Goal: Task Accomplishment & Management: Complete application form

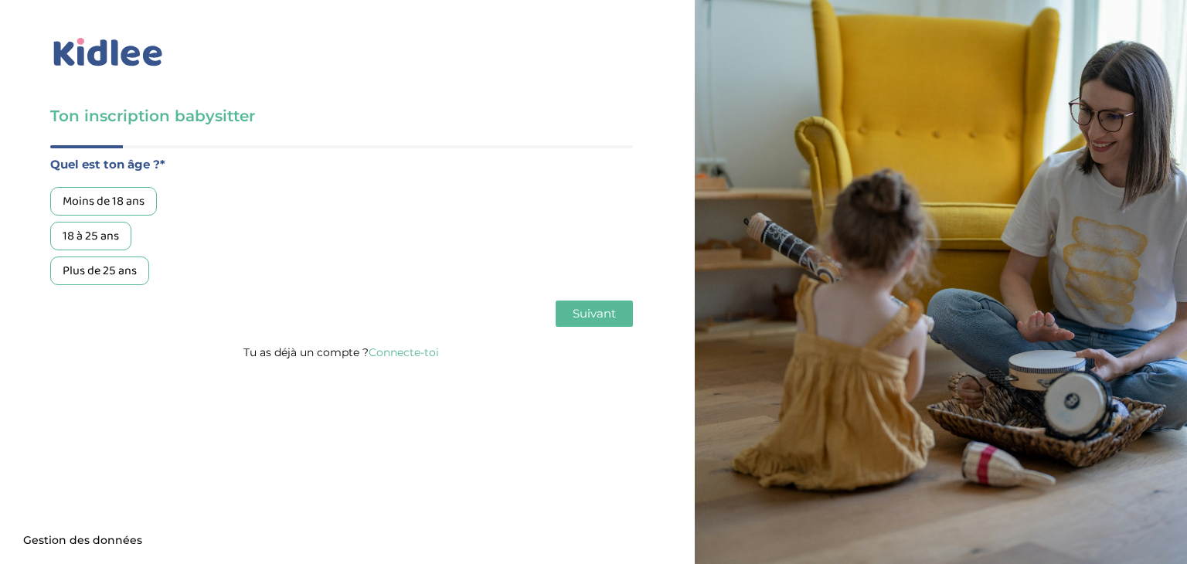
click at [129, 203] on div "Moins de 18 ans" at bounding box center [103, 201] width 107 height 29
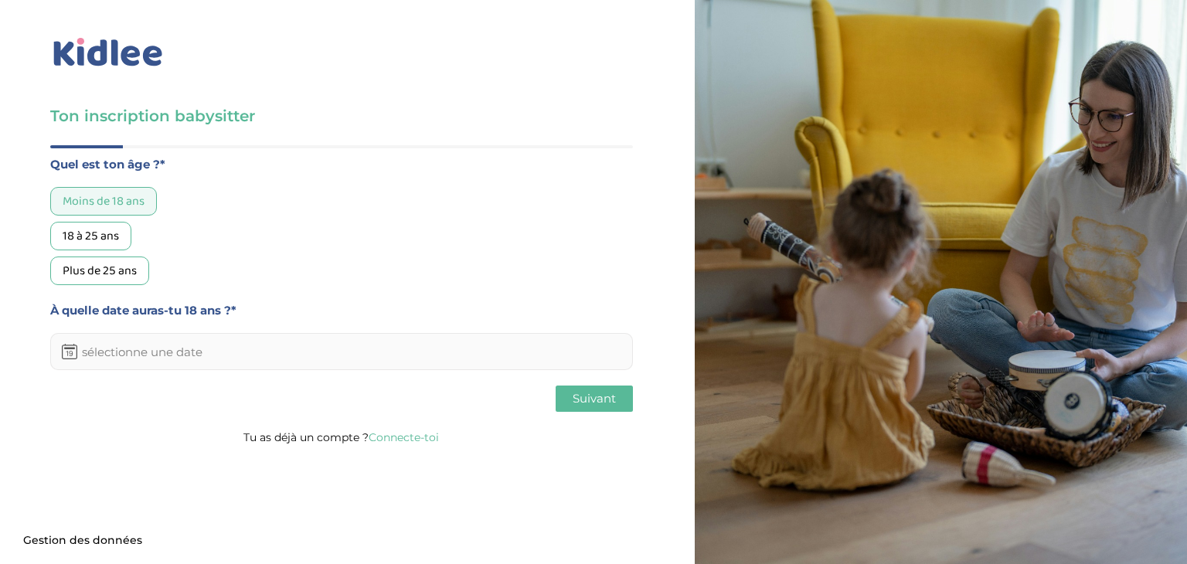
click at [124, 355] on input "text" at bounding box center [341, 351] width 583 height 37
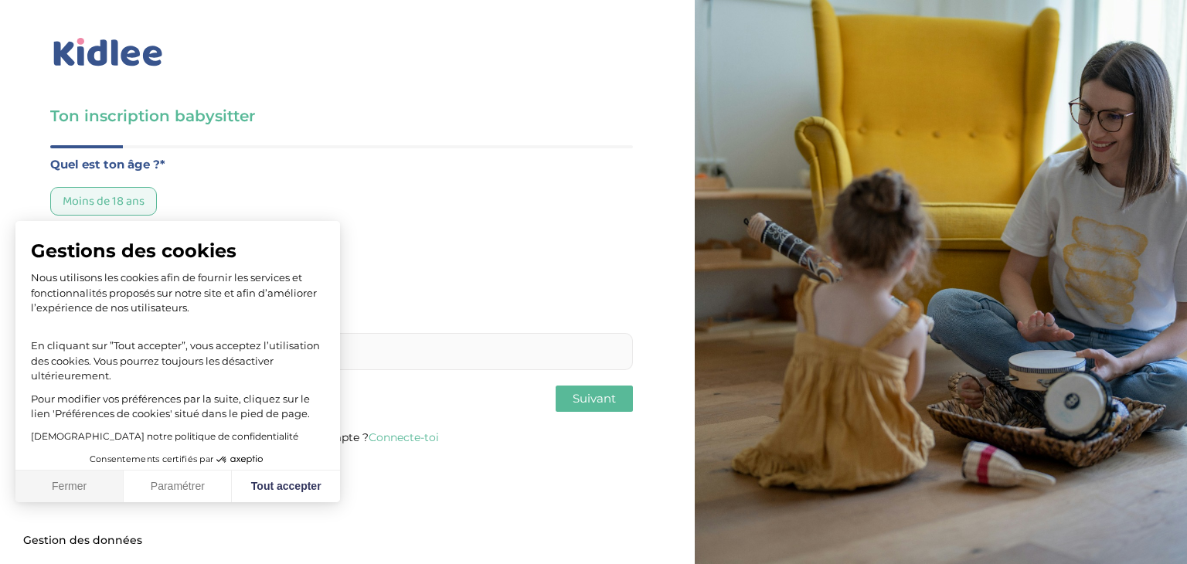
click at [67, 489] on button "Fermer" at bounding box center [69, 487] width 108 height 32
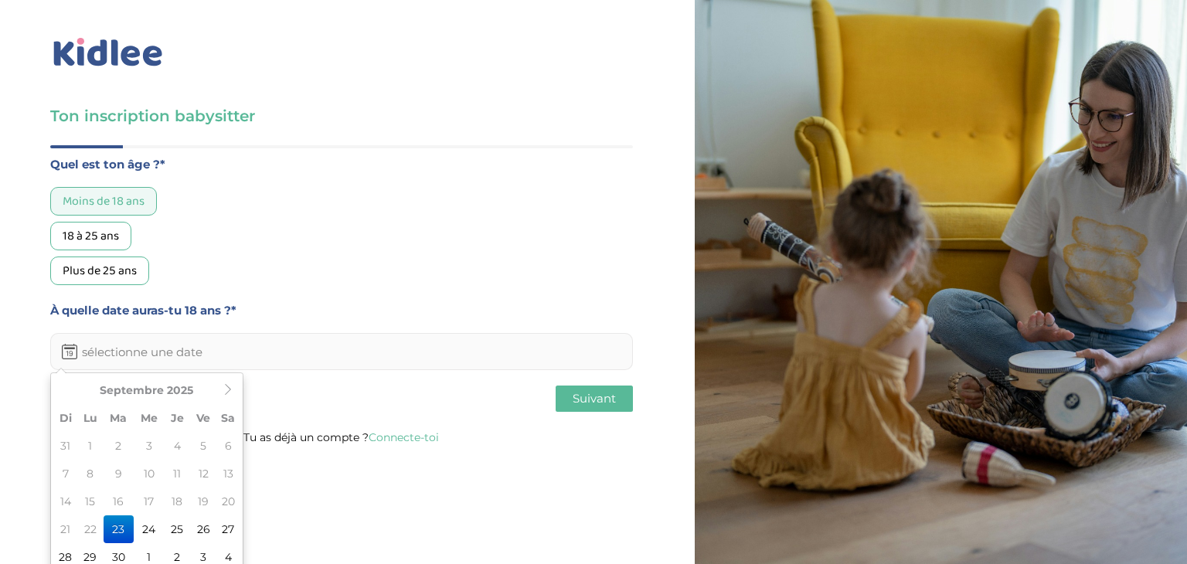
click at [173, 352] on input "text" at bounding box center [341, 351] width 583 height 37
click at [226, 401] on th at bounding box center [227, 390] width 23 height 28
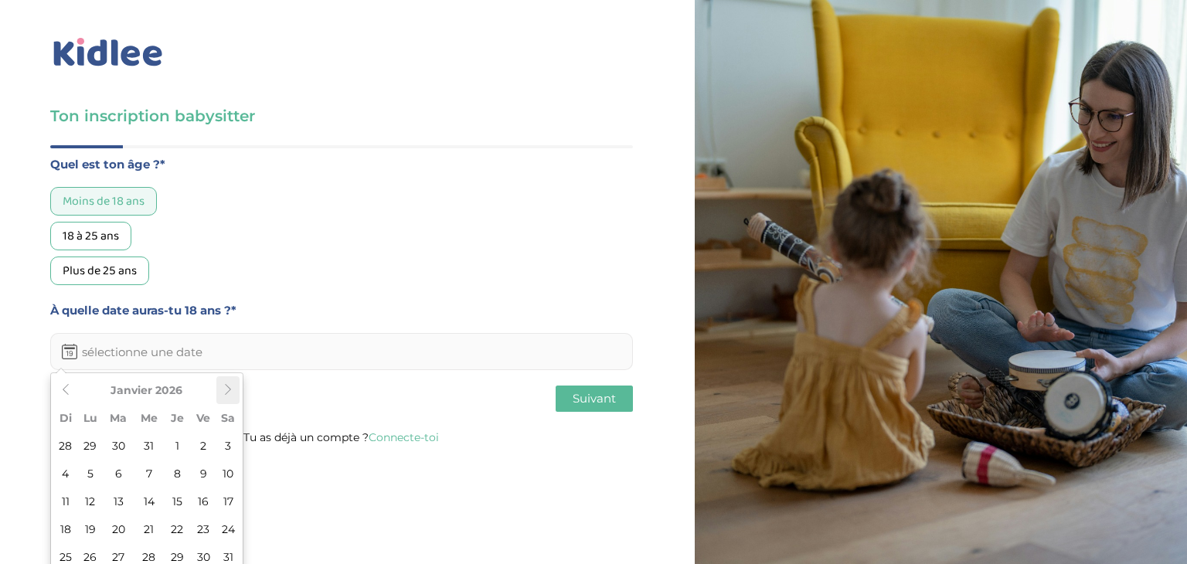
click at [226, 401] on th at bounding box center [227, 390] width 23 height 28
click at [179, 548] on td "26" at bounding box center [177, 557] width 26 height 28
type input "26-03-2026"
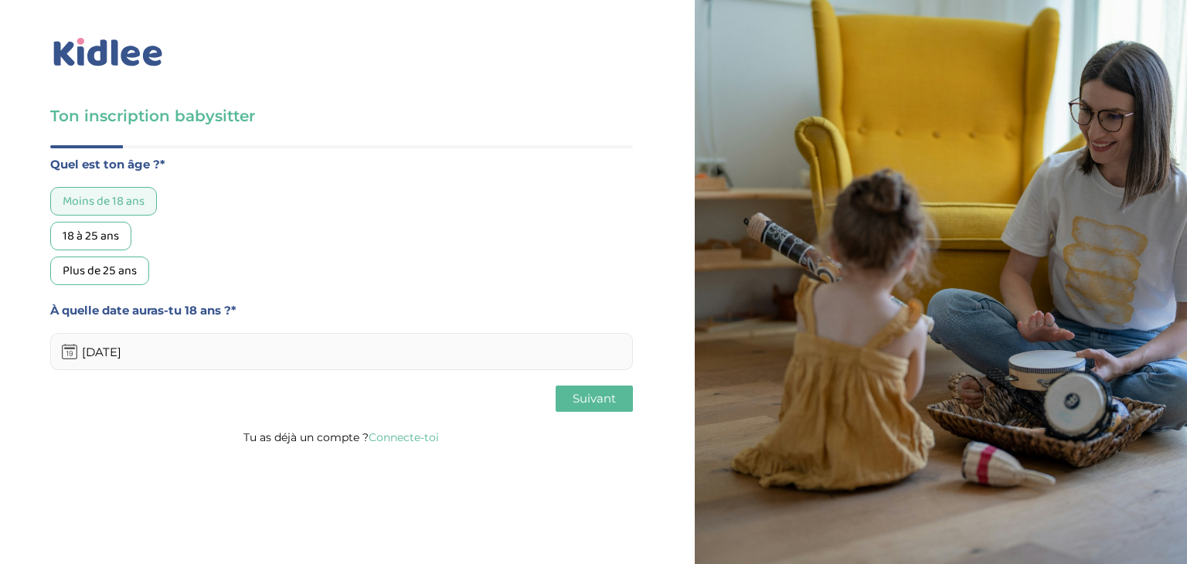
click at [583, 403] on span "Suivant" at bounding box center [594, 398] width 43 height 15
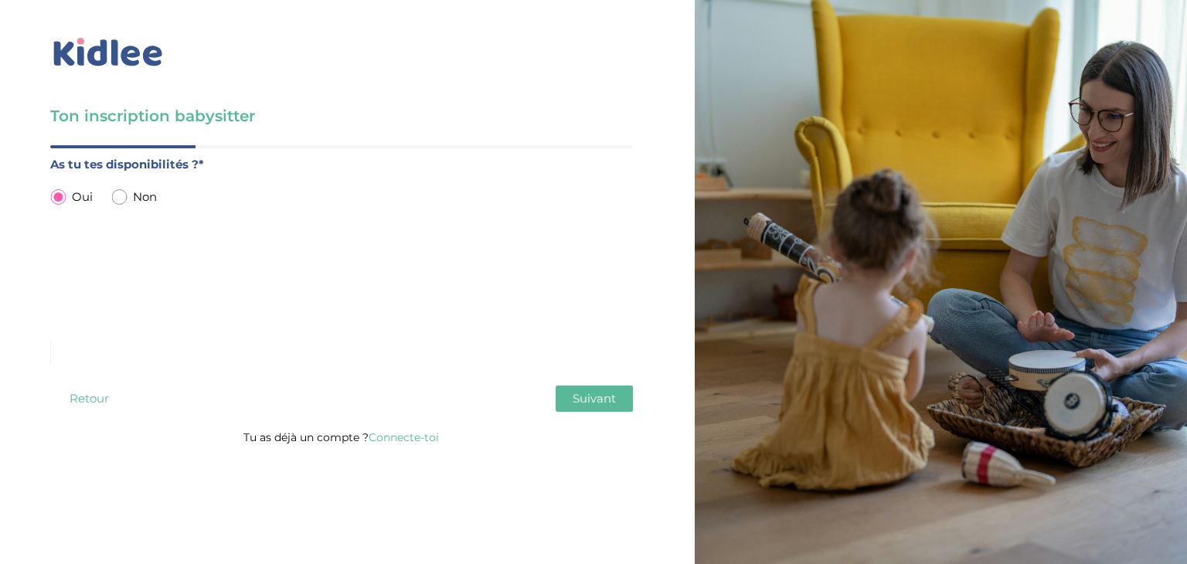
click at [619, 413] on div "Quel est ton âge ?* Moins de 18 ans 18 à 25 ans Plus de 25 ans À quelle date au…" at bounding box center [341, 286] width 583 height 282
click at [598, 403] on span "Suivant" at bounding box center [594, 398] width 43 height 15
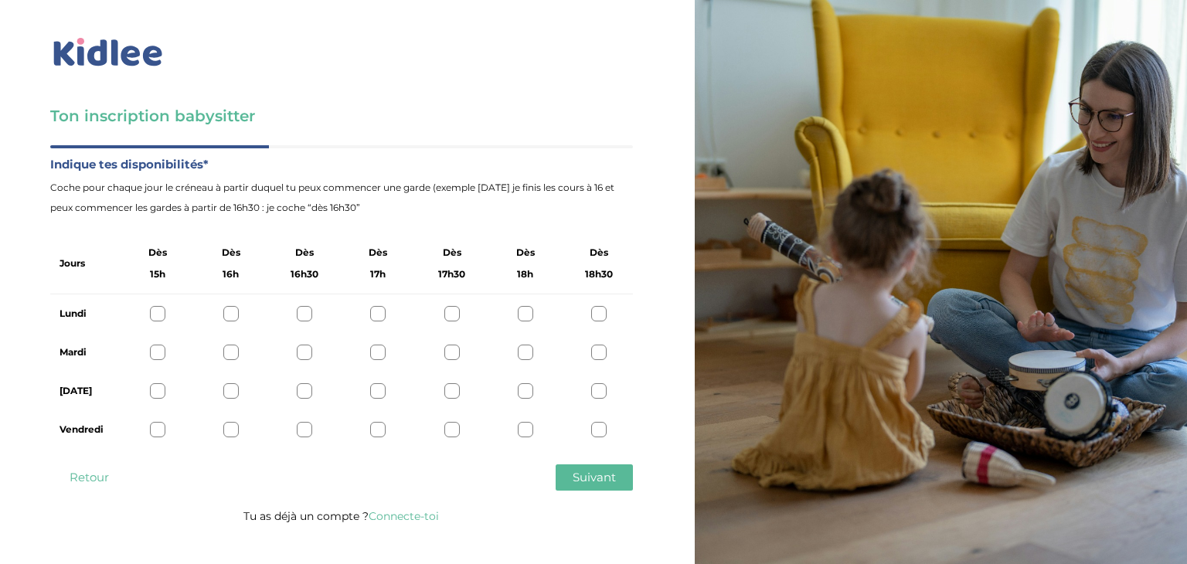
click at [375, 357] on div at bounding box center [377, 352] width 15 height 15
click at [603, 315] on div at bounding box center [598, 313] width 15 height 15
click at [600, 387] on div at bounding box center [598, 390] width 15 height 15
click at [154, 435] on div at bounding box center [157, 429] width 15 height 15
click at [597, 480] on span "Suivant" at bounding box center [594, 477] width 43 height 15
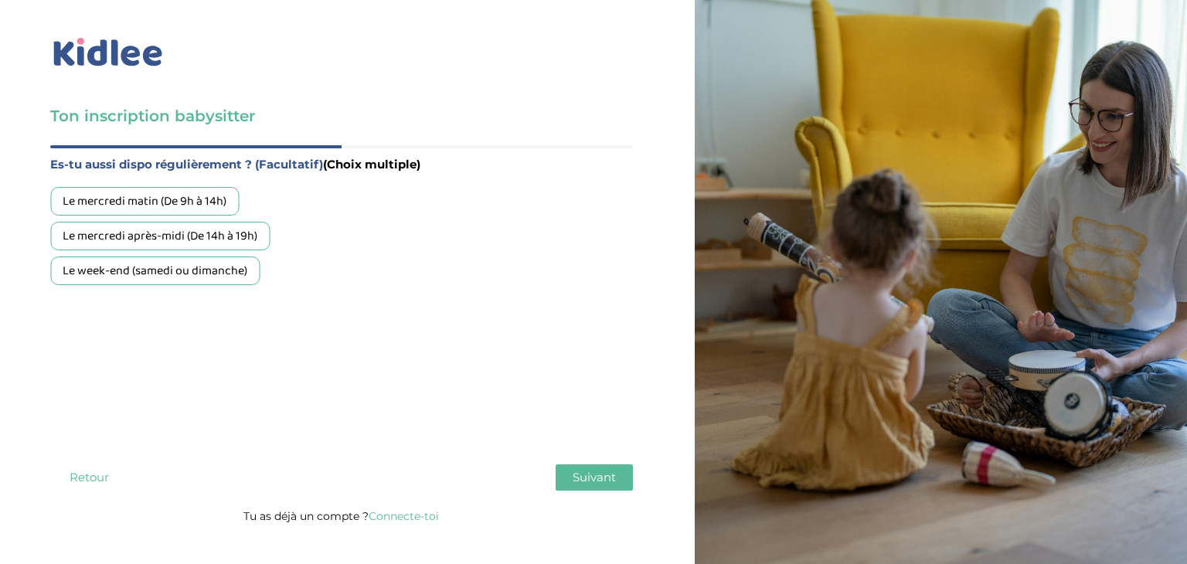
click at [197, 273] on div "Le week-end (samedi ou dimanche)" at bounding box center [154, 271] width 209 height 29
click at [569, 477] on button "Suivant" at bounding box center [594, 477] width 77 height 26
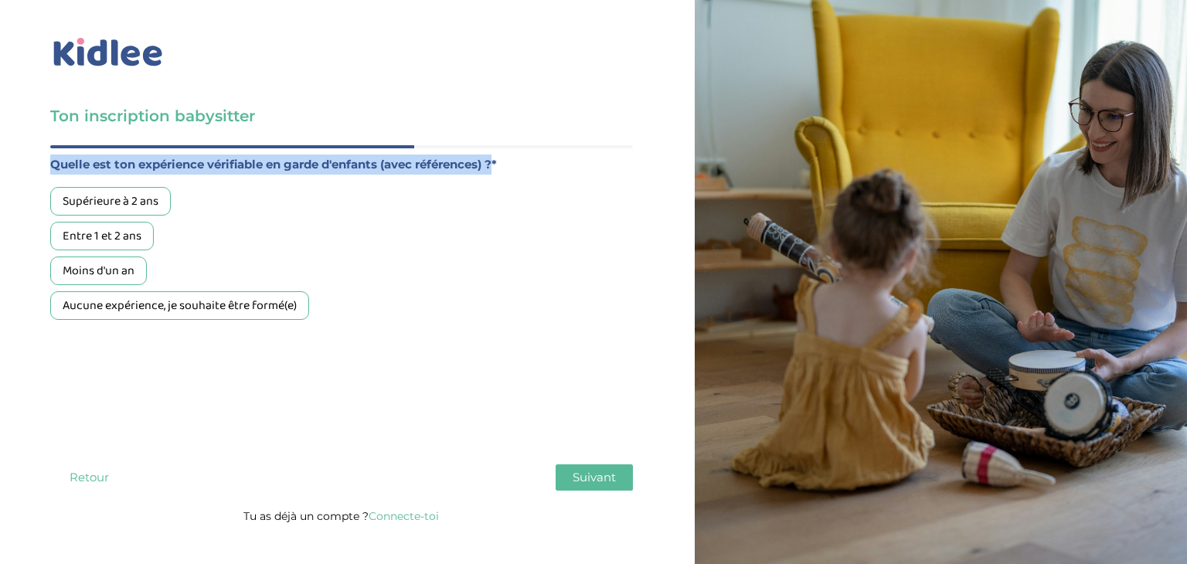
drag, startPoint x: 55, startPoint y: 161, endPoint x: 499, endPoint y: 172, distance: 444.4
click at [499, 172] on label "Quelle est ton expérience vérifiable en garde d'enfants (avec références) ?*" at bounding box center [341, 165] width 583 height 20
copy label "Quelle est ton expérience vérifiable en garde d'enfants (avec références) ?"
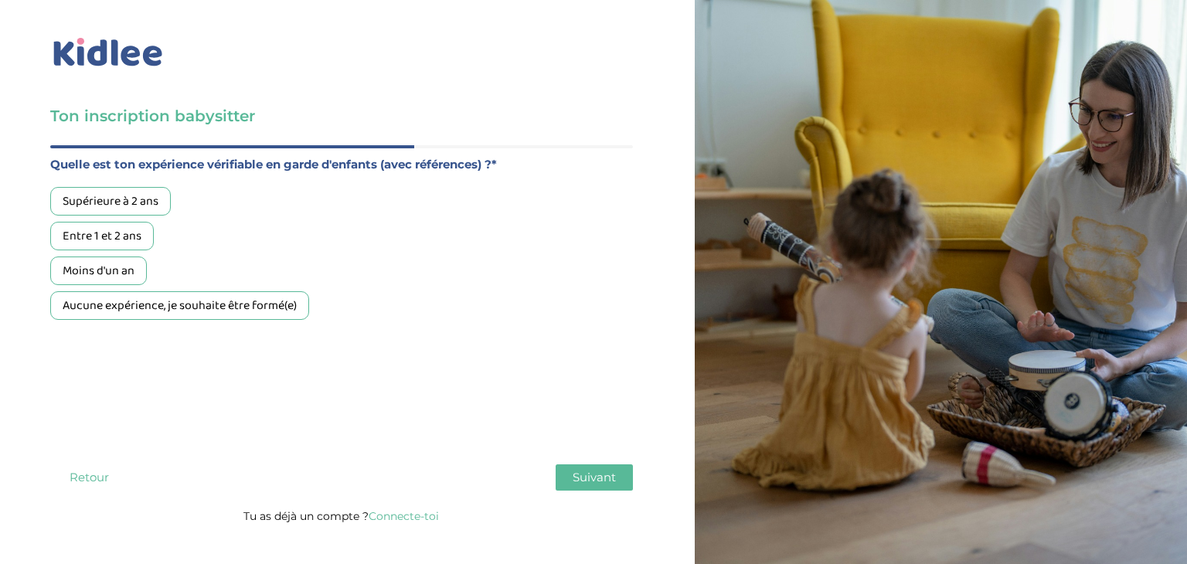
click at [141, 316] on div "Aucune expérience, je souhaite être formé(e)" at bounding box center [179, 305] width 259 height 29
click at [582, 478] on span "Suivant" at bounding box center [594, 477] width 43 height 15
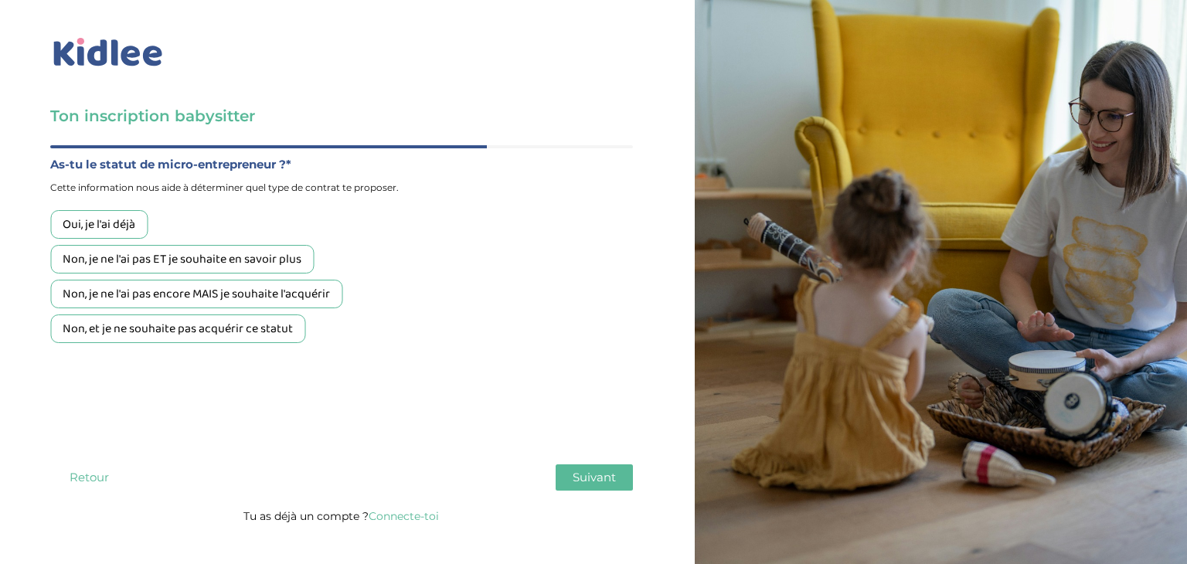
click at [129, 259] on div "Non, je ne l'ai pas ET je souhaite en savoir plus" at bounding box center [181, 259] width 263 height 29
click at [594, 489] on button "Suivant" at bounding box center [594, 477] width 77 height 26
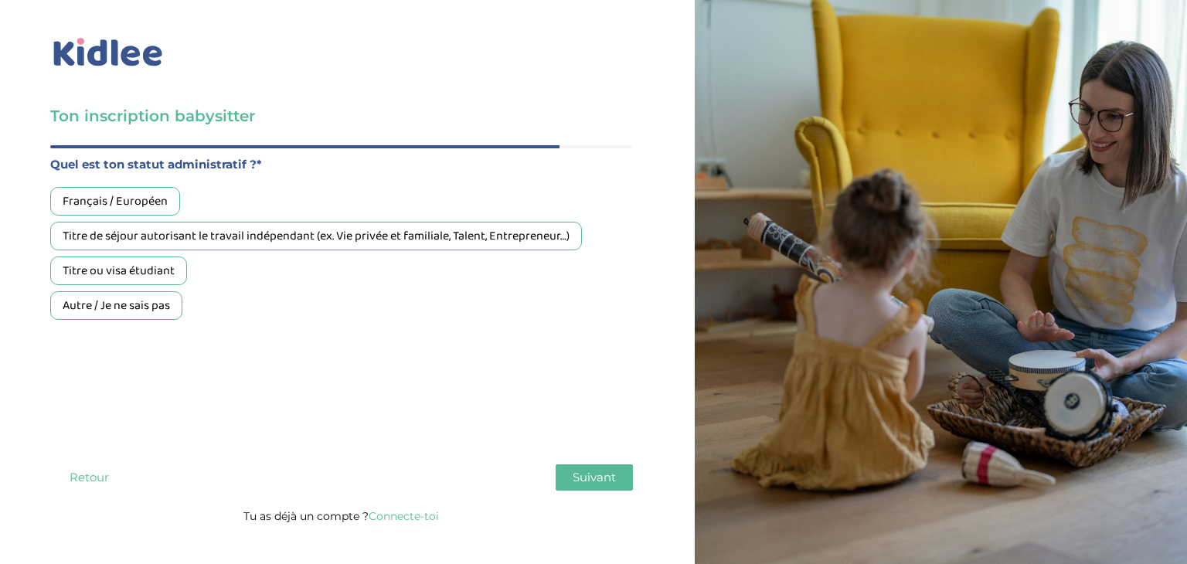
click at [76, 273] on div "Titre ou visa étudiant" at bounding box center [118, 271] width 137 height 29
click at [599, 470] on span "Suivant" at bounding box center [594, 477] width 43 height 15
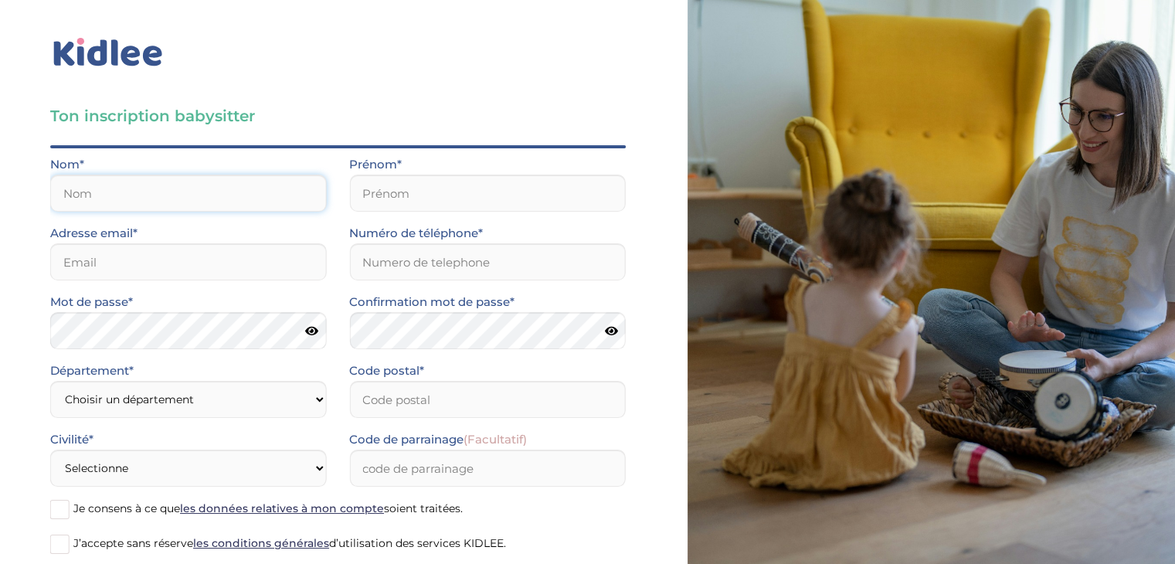
click at [192, 206] on input "text" at bounding box center [188, 193] width 276 height 37
drag, startPoint x: 280, startPoint y: 192, endPoint x: 43, endPoint y: 204, distance: 237.5
click at [43, 204] on div "Ton inscription babysitter Merci de vérifier que tous les champs sont remplis a…" at bounding box center [337, 326] width 699 height 653
type input "safaalahrach2022@gmail.com"
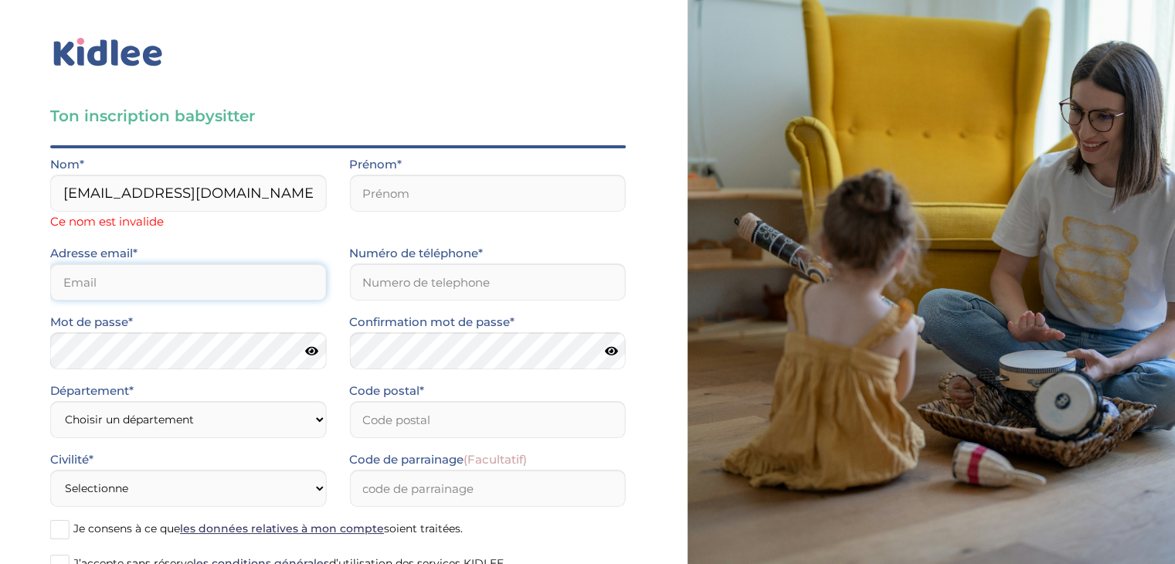
drag, startPoint x: 121, startPoint y: 260, endPoint x: 71, endPoint y: 281, distance: 53.7
click at [71, 281] on input "email" at bounding box center [188, 281] width 276 height 37
paste input "safaalahrach2022@gmail.com"
type input "safaalahrach2022@gmail.com"
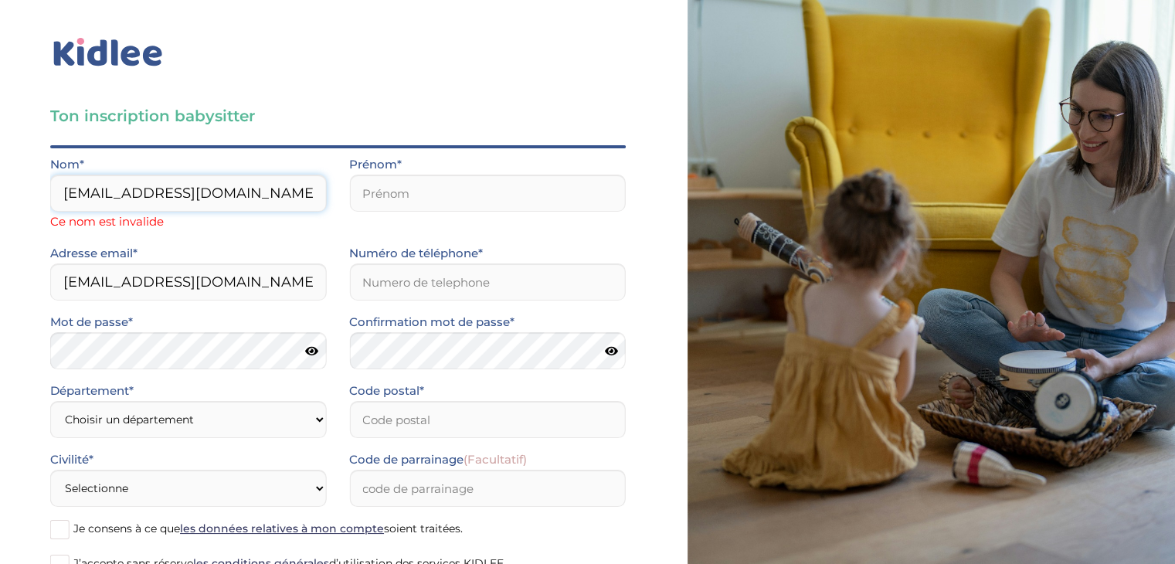
drag, startPoint x: 283, startPoint y: 202, endPoint x: 0, endPoint y: 168, distance: 284.9
click at [0, 168] on div "Ton inscription babysitter Merci de vérifier que tous les champs sont remplis a…" at bounding box center [337, 336] width 699 height 673
type input "lahrach"
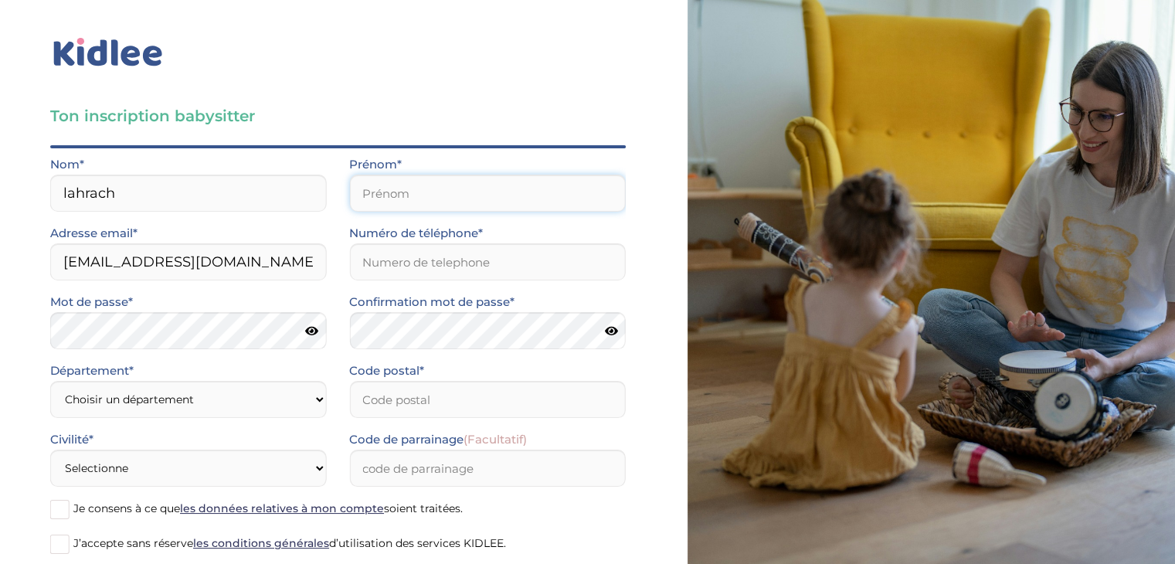
click at [404, 206] on input "text" at bounding box center [487, 193] width 276 height 37
type input "safaa"
click at [418, 267] on input "Numéro de téléphone*" at bounding box center [487, 261] width 276 height 37
click at [260, 406] on select "Choisir un département Paris (75) Hauts-de-Seine (92) Yvelines (78) Val-de-Marn…" at bounding box center [188, 399] width 276 height 37
select select "93"
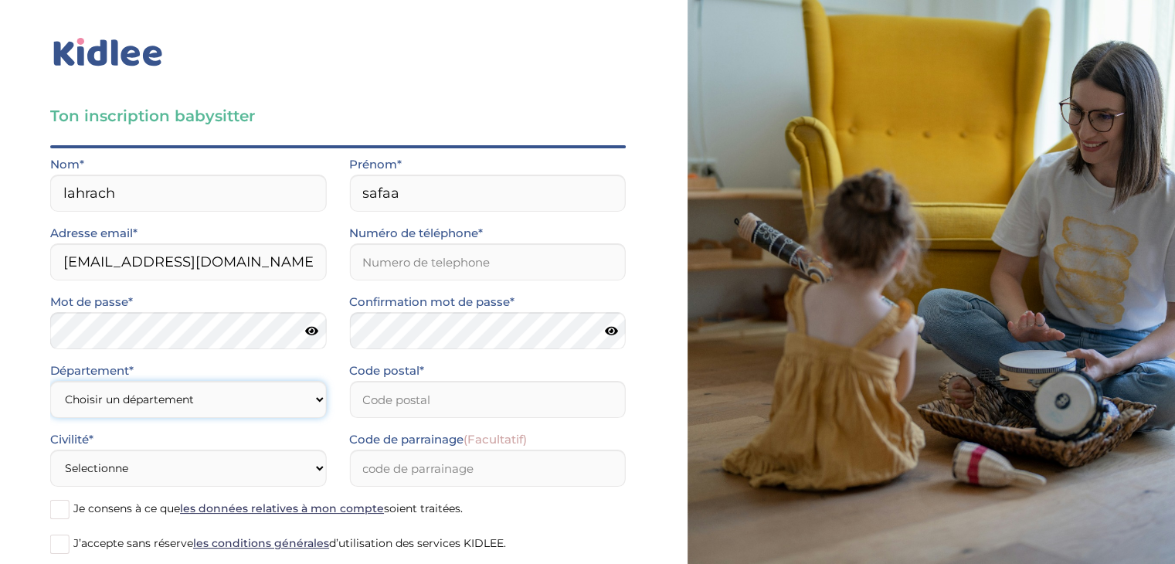
click at [50, 381] on select "Choisir un département Paris (75) Hauts-de-Seine (92) Yvelines (78) Val-de-Marn…" at bounding box center [188, 399] width 276 height 37
click at [420, 396] on input "Code postal*" at bounding box center [487, 399] width 276 height 37
type input "93300"
click at [390, 271] on input "Numéro de téléphone*" at bounding box center [487, 261] width 276 height 37
type input "0780865364"
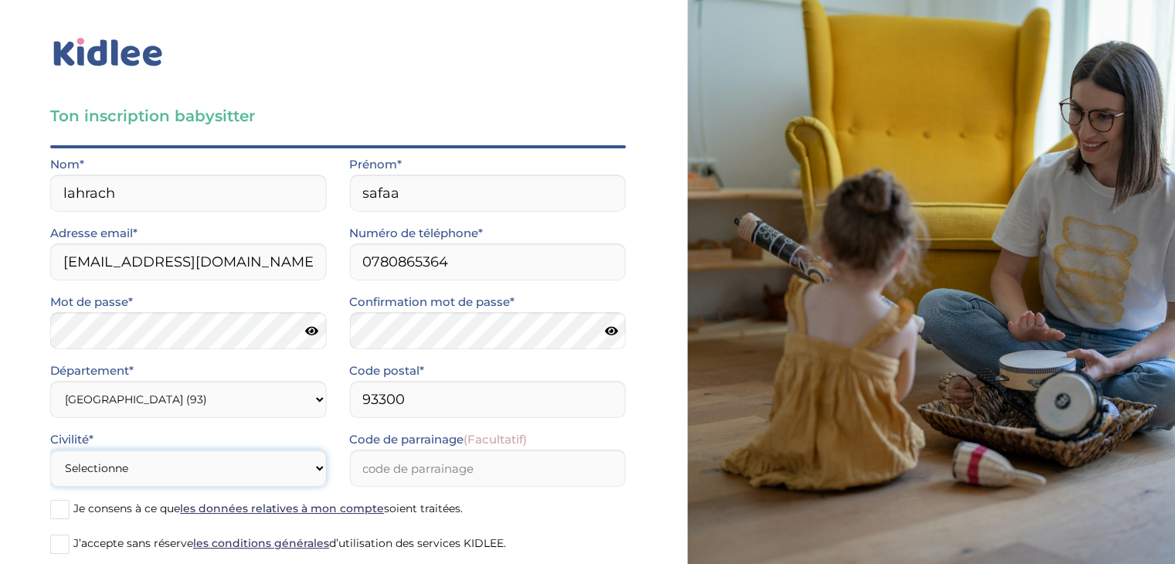
click at [278, 471] on select "Selectionne Mr Mme" at bounding box center [188, 468] width 276 height 37
select select "1"
click at [50, 450] on select "Selectionne Mr Mme" at bounding box center [188, 468] width 276 height 37
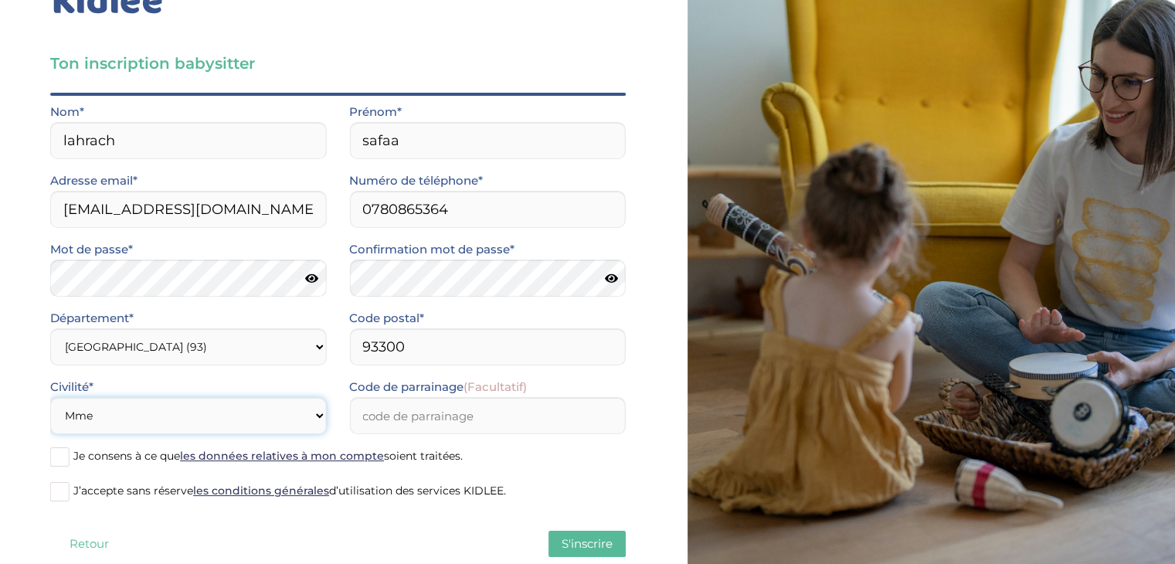
scroll to position [90, 0]
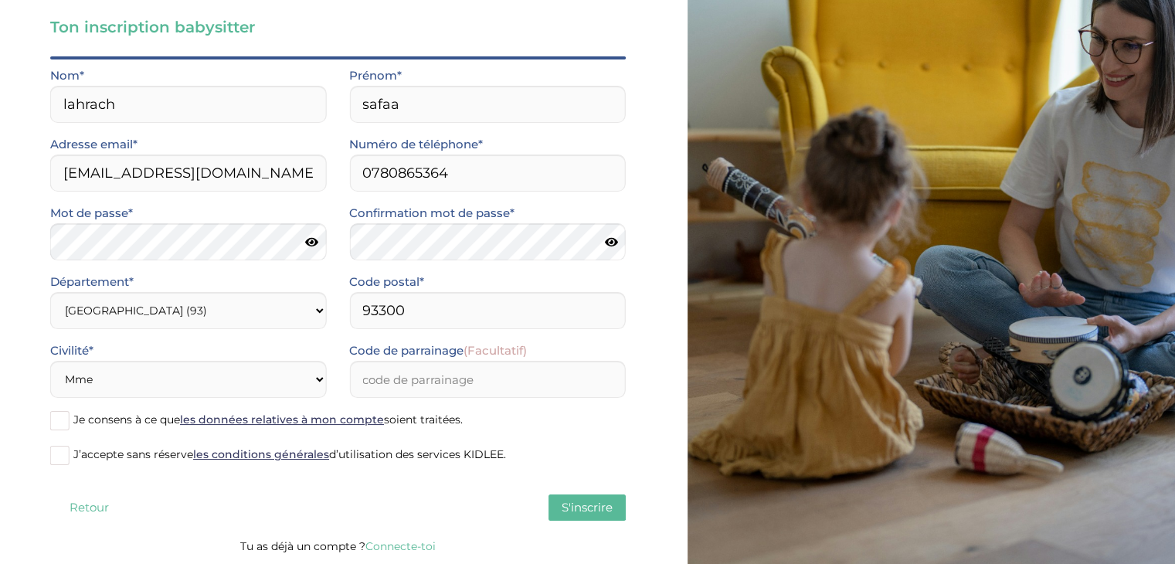
click at [66, 419] on span at bounding box center [59, 420] width 19 height 19
click at [0, 0] on input "Je consens à ce que les données relatives à mon compte soient traitées." at bounding box center [0, 0] width 0 height 0
click at [62, 449] on span at bounding box center [59, 455] width 19 height 19
click at [0, 0] on input "J’accepte sans réserve les conditions générales d’utilisation des services KIDL…" at bounding box center [0, 0] width 0 height 0
click at [569, 508] on span "S'inscrire" at bounding box center [587, 507] width 51 height 15
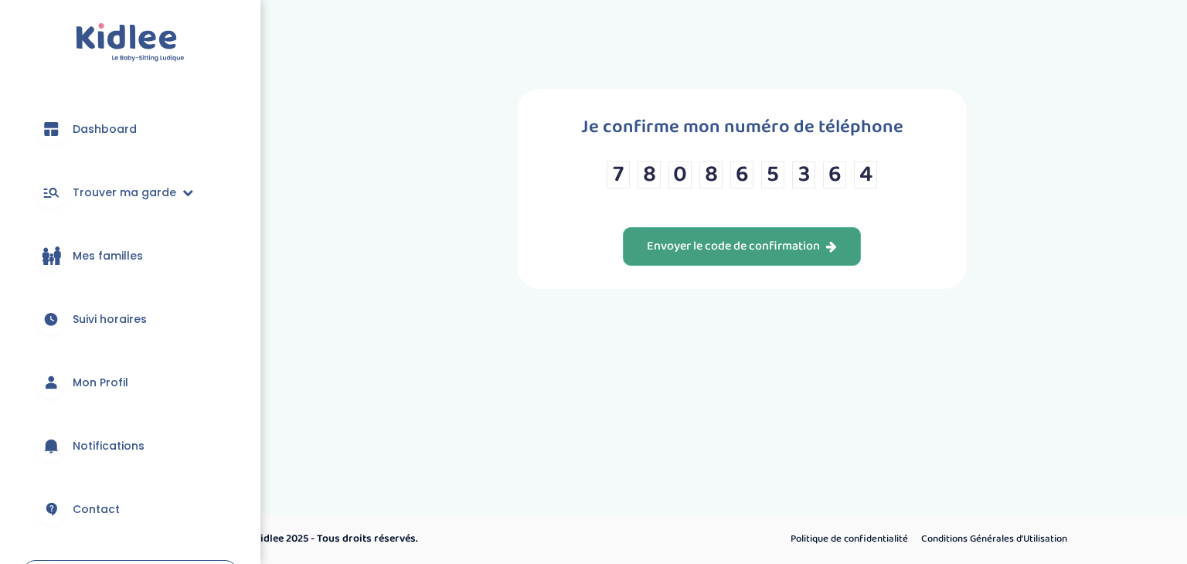
click at [823, 247] on div "Envoyer le code de confirmation" at bounding box center [742, 247] width 190 height 18
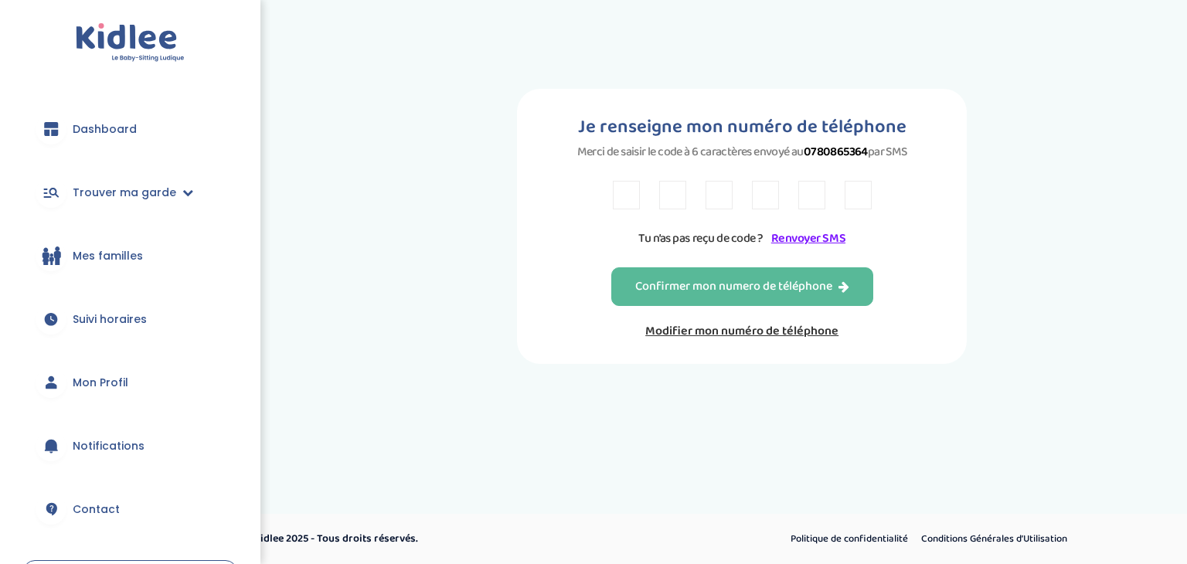
click at [823, 247] on link "Renvoyer SMS" at bounding box center [808, 238] width 74 height 19
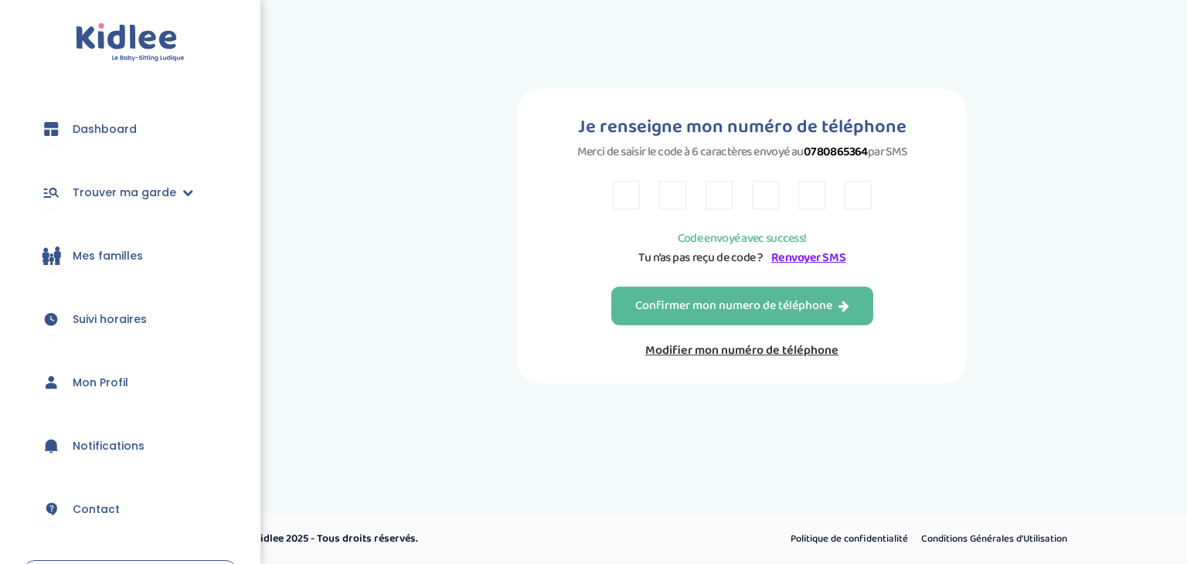
click at [784, 260] on link "Renvoyer SMS" at bounding box center [808, 257] width 74 height 19
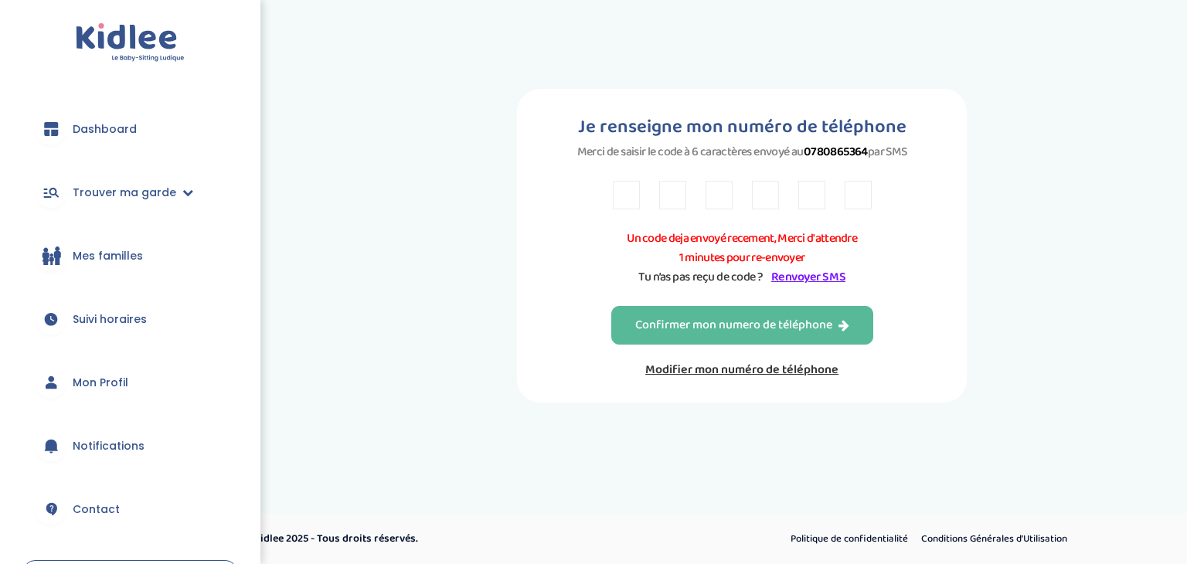
click at [797, 281] on link "Renvoyer SMS" at bounding box center [808, 276] width 74 height 19
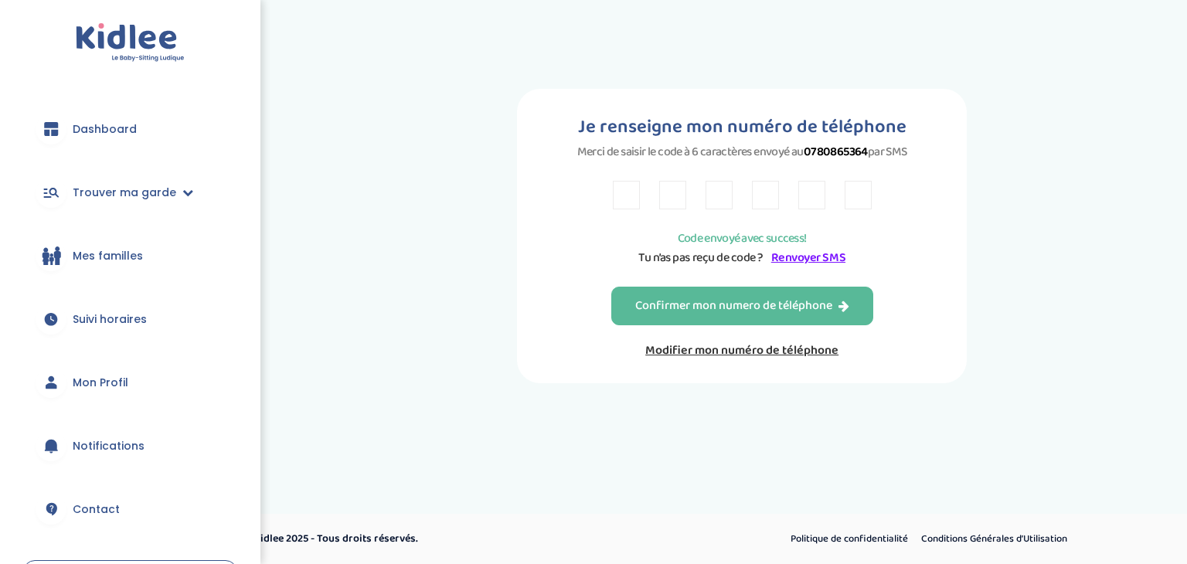
click at [750, 355] on link "Modifier mon numéro de téléphone" at bounding box center [742, 350] width 262 height 19
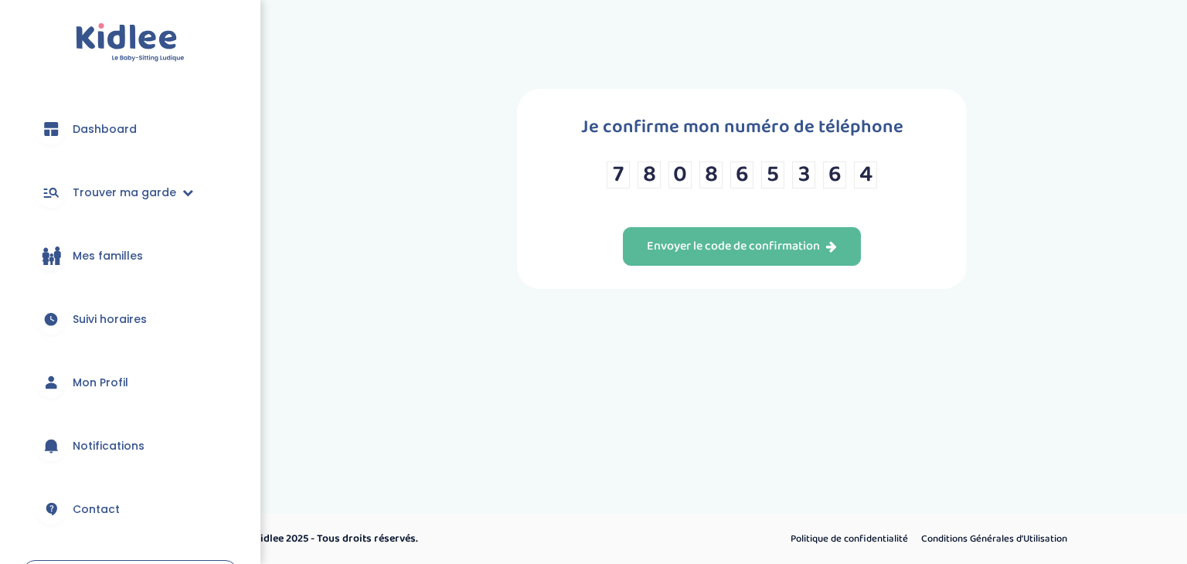
click at [142, 131] on link "Dashboard" at bounding box center [130, 129] width 214 height 56
click at [125, 185] on span "Trouver ma garde" at bounding box center [125, 193] width 104 height 16
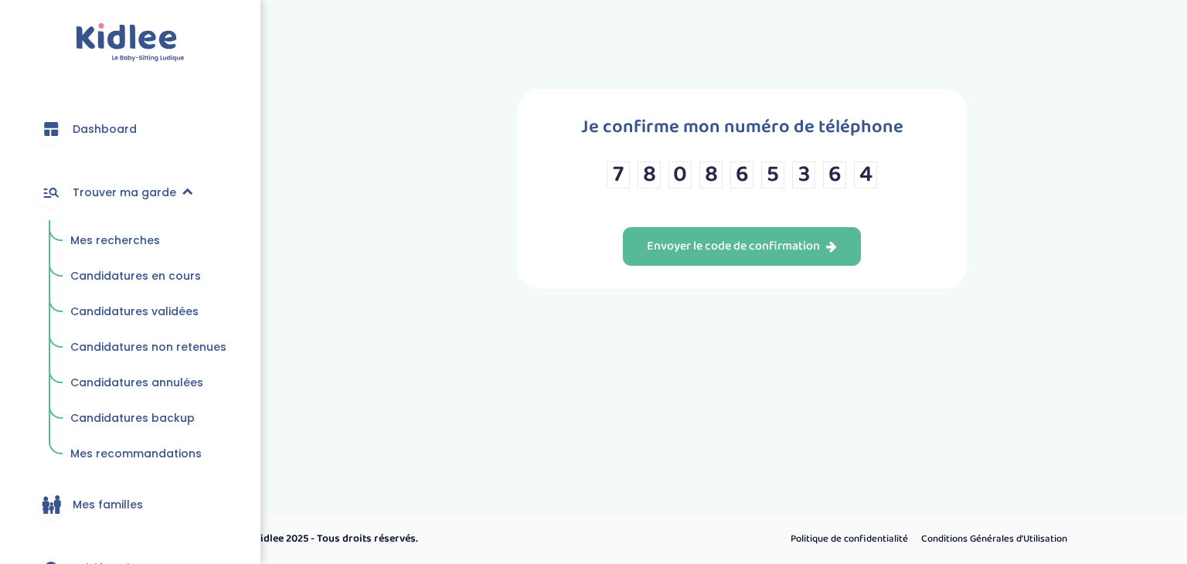
click at [97, 242] on span "Mes recherches" at bounding box center [115, 240] width 90 height 15
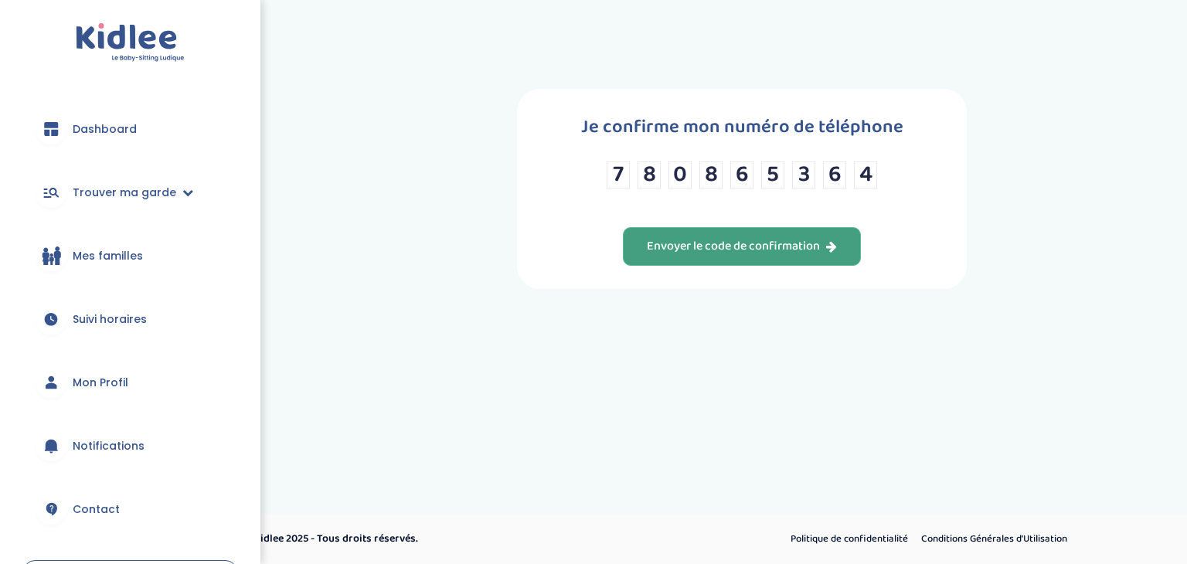
click at [661, 238] on div "Envoyer le code de confirmation" at bounding box center [742, 247] width 190 height 18
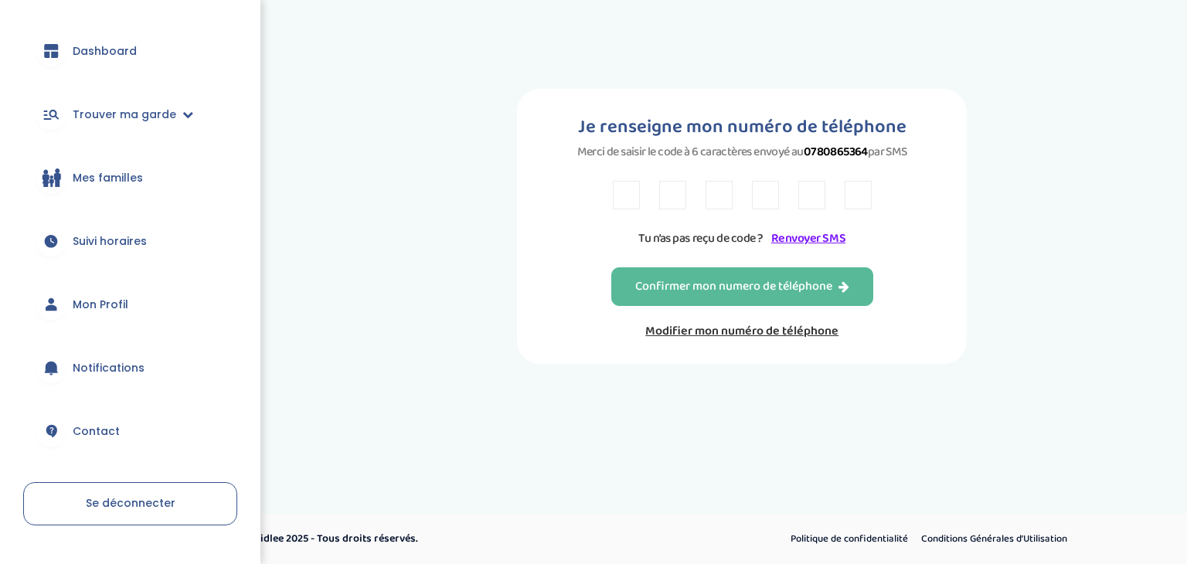
scroll to position [117, 0]
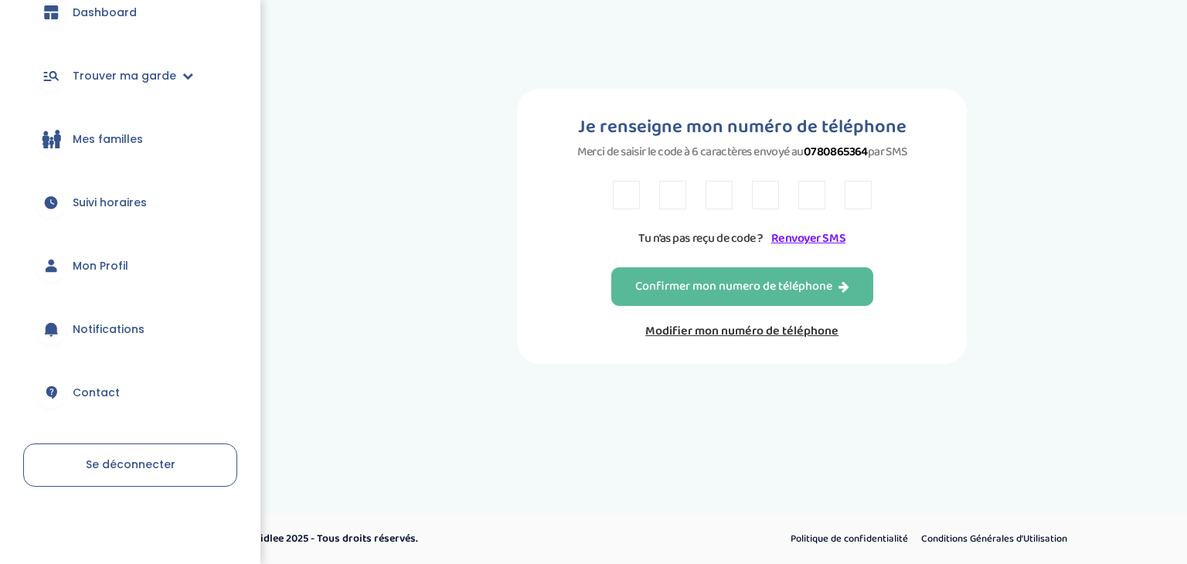
click at [813, 236] on link "Renvoyer SMS" at bounding box center [808, 238] width 74 height 19
